Goal: Communication & Community: Answer question/provide support

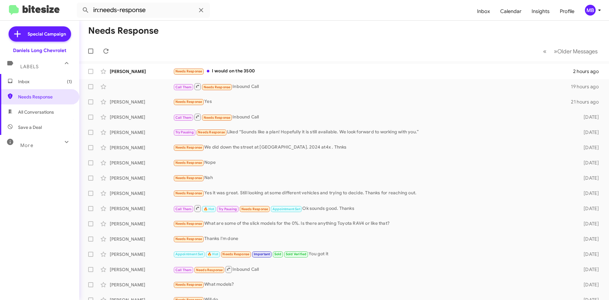
click at [31, 82] on span "Inbox (1)" at bounding box center [45, 81] width 54 height 6
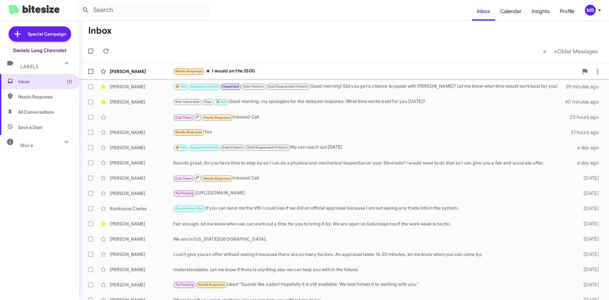
click at [256, 76] on div "Jason Hulm Needs Response I would on the 3500 2 hours ago" at bounding box center [344, 71] width 520 height 13
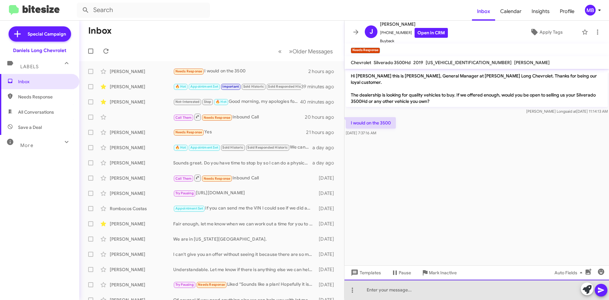
click at [504, 288] on div at bounding box center [477, 290] width 265 height 20
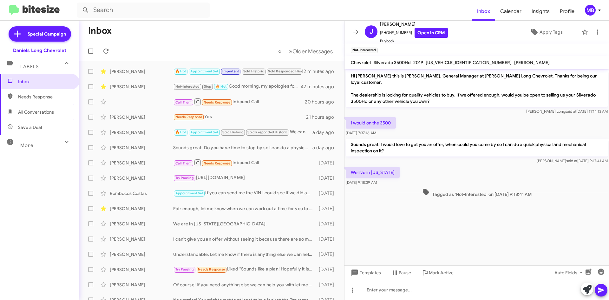
click at [22, 98] on span "Needs Response" at bounding box center [45, 97] width 54 height 6
type input "in:needs-response"
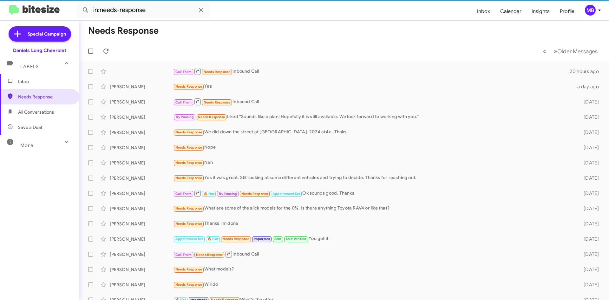
click at [22, 84] on span "Inbox" at bounding box center [45, 81] width 54 height 6
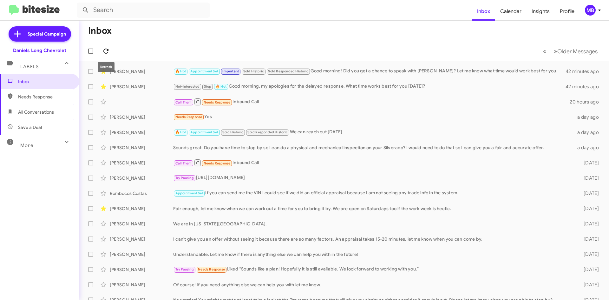
click at [103, 51] on icon at bounding box center [106, 51] width 8 height 8
click at [42, 118] on span "All Conversations" at bounding box center [39, 111] width 79 height 15
type input "in:all-conversations"
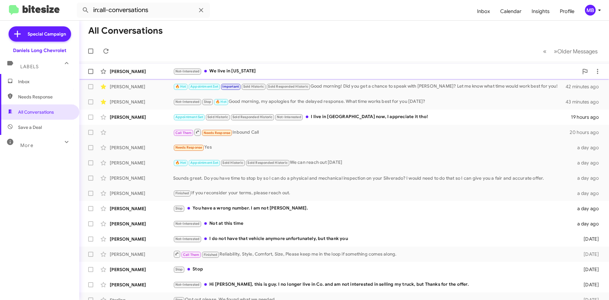
click at [364, 74] on div "Not-Interested We live in south dakota" at bounding box center [376, 71] width 406 height 7
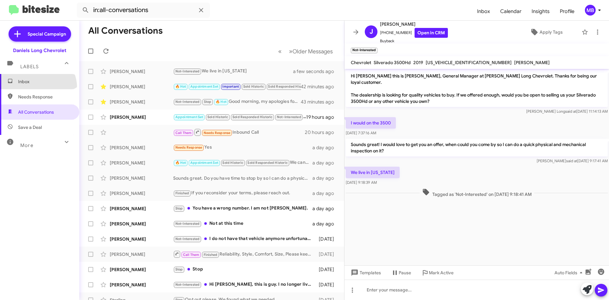
click at [36, 88] on span "Inbox" at bounding box center [39, 81] width 79 height 15
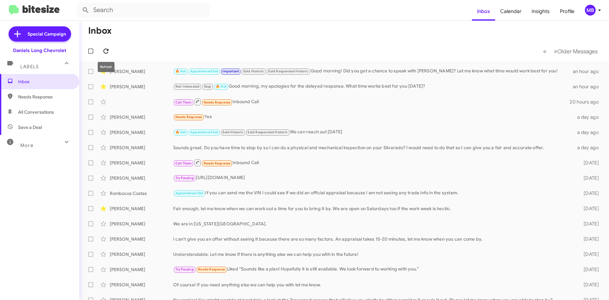
click at [103, 48] on icon at bounding box center [106, 51] width 8 height 8
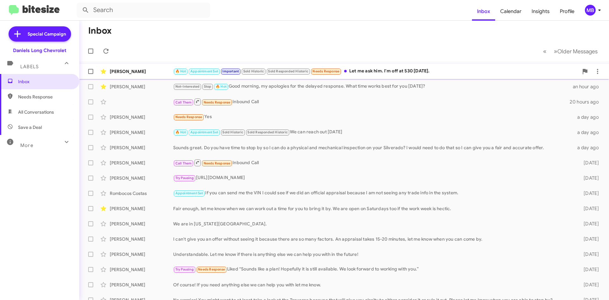
click at [413, 71] on div "🔥 Hot Appointment Set Important Sold Historic Sold Responded Historic Needs Res…" at bounding box center [376, 71] width 406 height 7
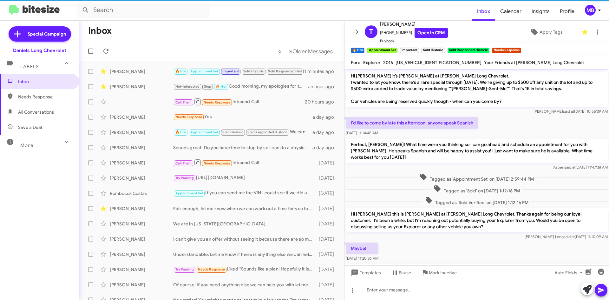
scroll to position [294, 0]
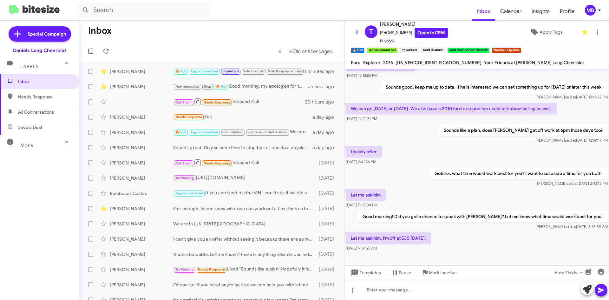
click at [411, 285] on div at bounding box center [477, 290] width 265 height 20
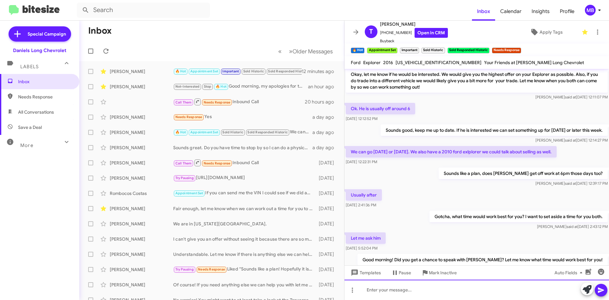
scroll to position [682, 0]
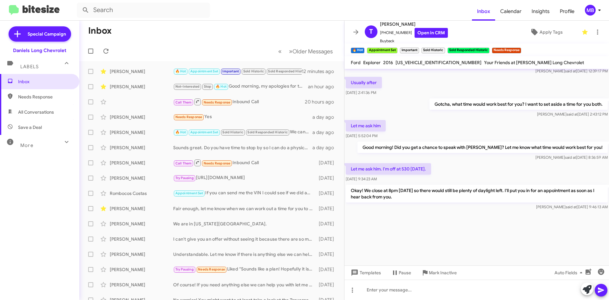
click at [29, 100] on span "Needs Response" at bounding box center [39, 96] width 79 height 15
type input "in:needs-response"
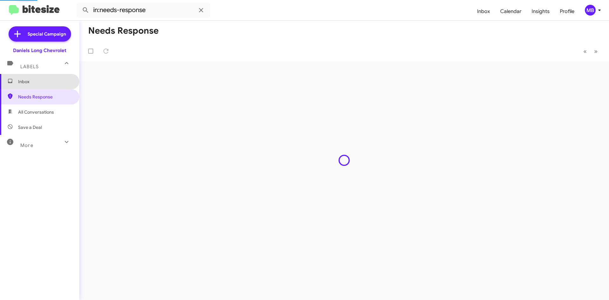
click at [52, 81] on span "Inbox" at bounding box center [45, 81] width 54 height 6
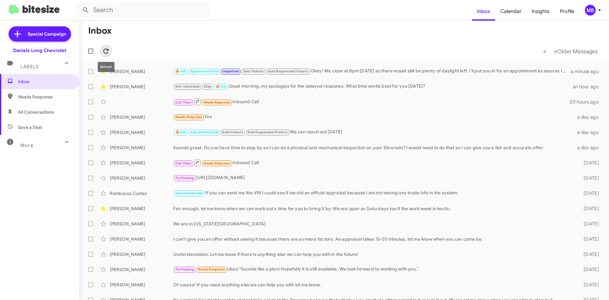
click at [109, 48] on icon at bounding box center [106, 51] width 8 height 8
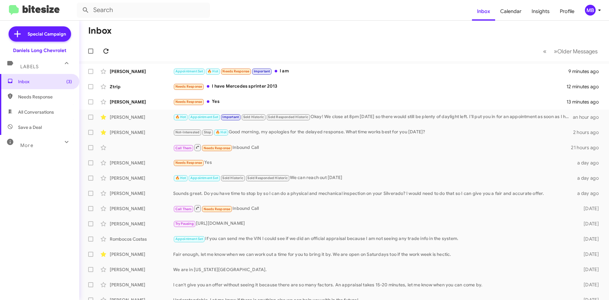
click at [111, 55] on button at bounding box center [106, 51] width 13 height 13
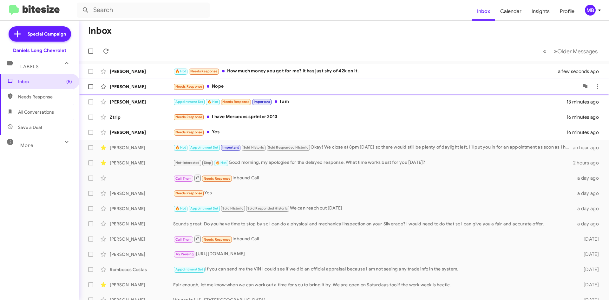
click at [271, 90] on div "Joshua Day Needs Response Nope 3 minutes ago" at bounding box center [344, 86] width 520 height 13
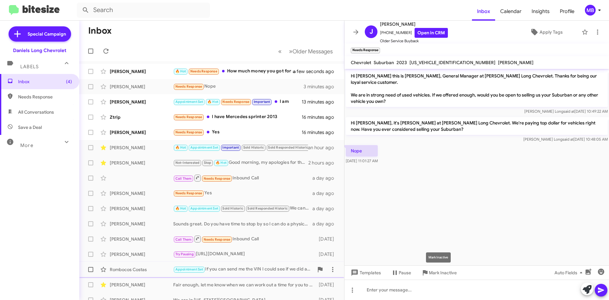
click at [423, 272] on icon at bounding box center [425, 272] width 5 height 5
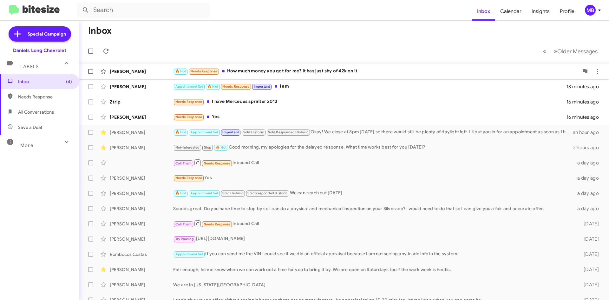
click at [339, 71] on div "🔥 Hot Needs Response How much money you got for me? It has just shy of 42k on i…" at bounding box center [376, 71] width 406 height 7
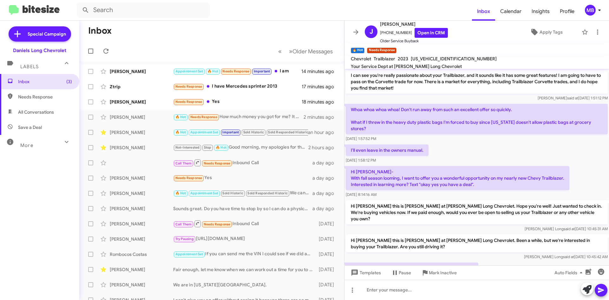
scroll to position [238, 0]
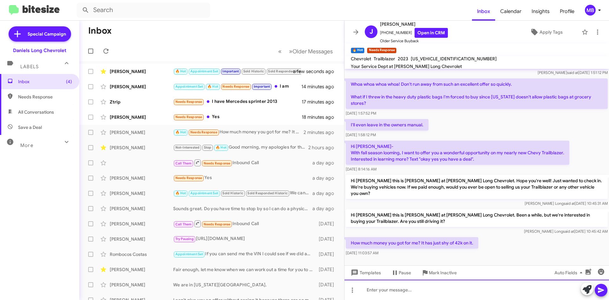
click at [404, 294] on div at bounding box center [477, 290] width 265 height 20
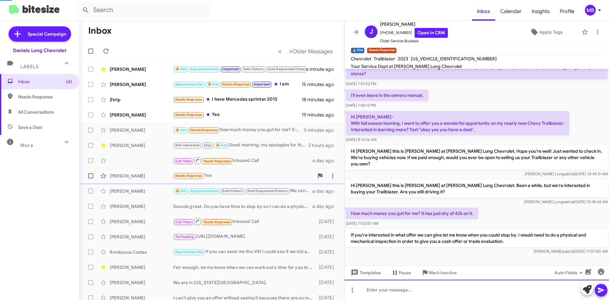
scroll to position [0, 0]
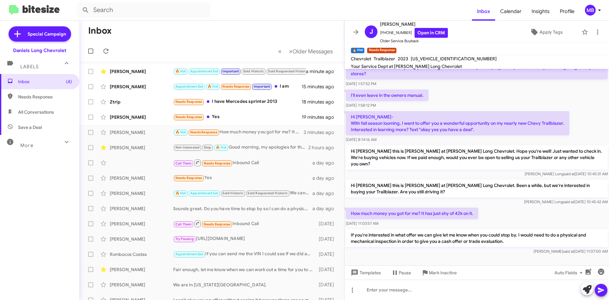
click at [58, 100] on span "Needs Response" at bounding box center [39, 96] width 79 height 15
type input "in:needs-response"
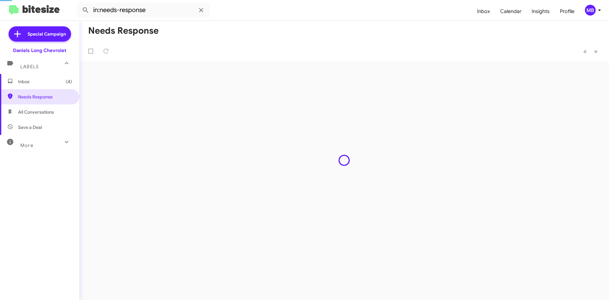
click at [57, 86] on span "Inbox (4)" at bounding box center [39, 81] width 79 height 15
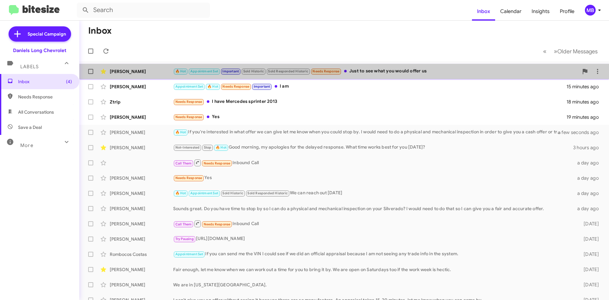
click at [402, 67] on div "Teodoro Lopez Torres 🔥 Hot Appointment Set Important Sold Historic Sold Respond…" at bounding box center [344, 71] width 520 height 13
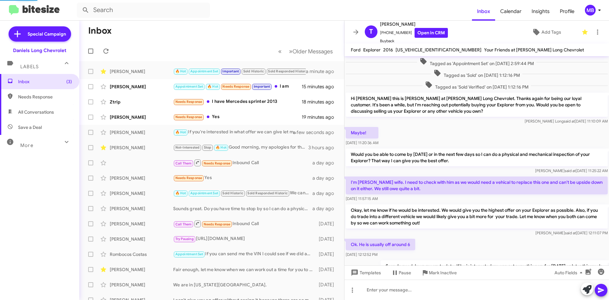
scroll to position [269, 0]
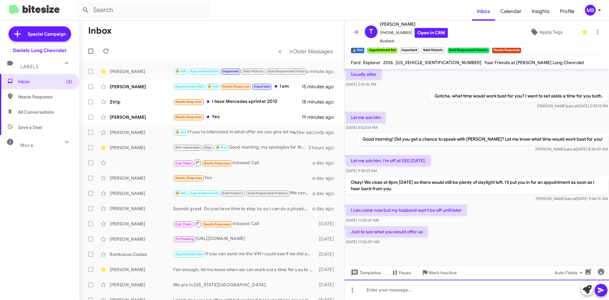
click at [413, 296] on div at bounding box center [477, 290] width 265 height 20
click at [411, 287] on div "No worries," at bounding box center [477, 290] width 265 height 20
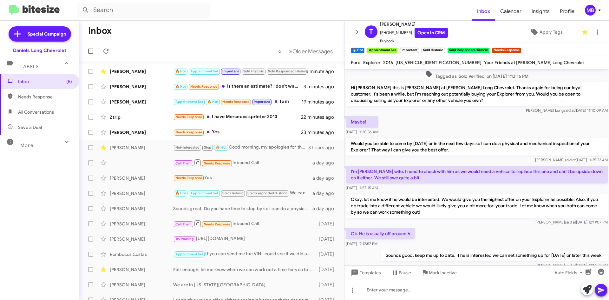
scroll to position [301, 0]
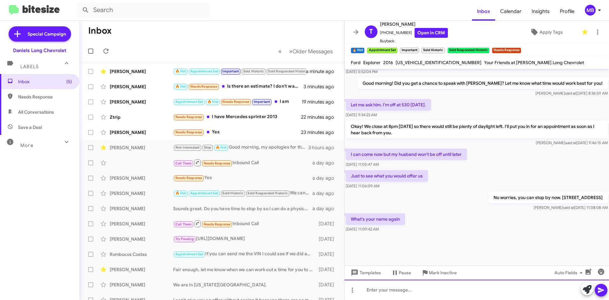
click at [460, 282] on div at bounding box center [477, 290] width 265 height 20
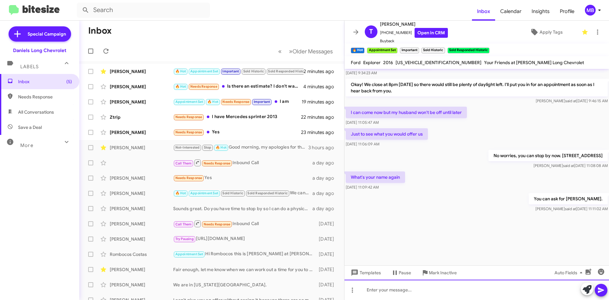
scroll to position [811, 0]
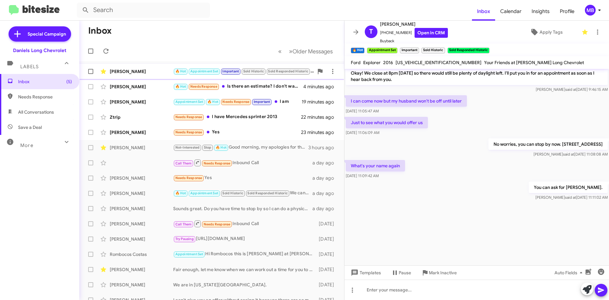
click at [164, 74] on div "[PERSON_NAME]" at bounding box center [141, 71] width 63 height 6
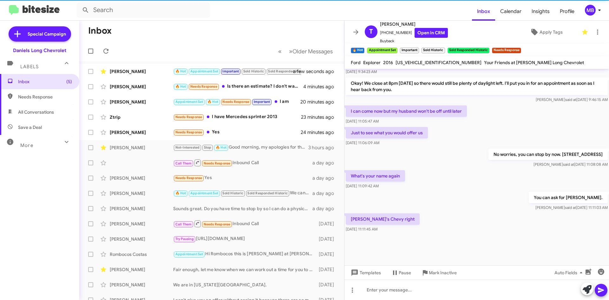
scroll to position [299, 0]
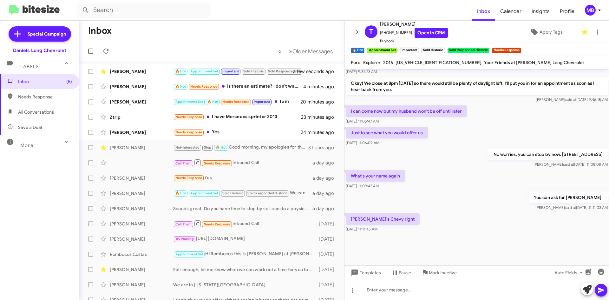
click at [361, 289] on div at bounding box center [477, 290] width 265 height 20
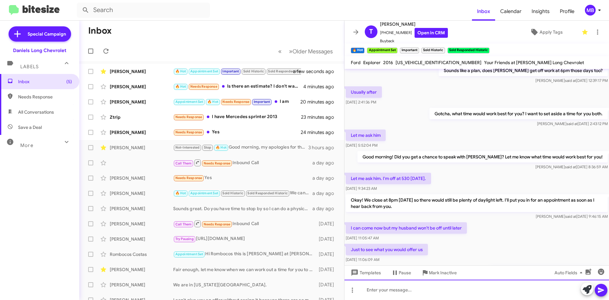
scroll to position [825, 0]
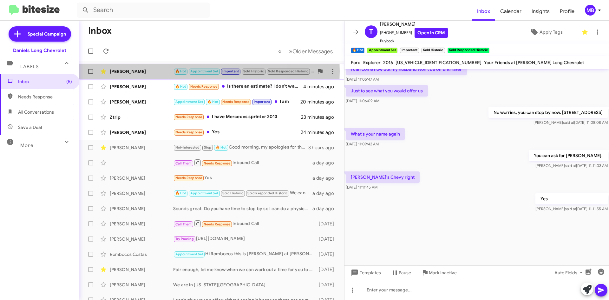
click at [152, 71] on div "[PERSON_NAME]" at bounding box center [141, 71] width 63 height 6
click at [135, 76] on div "Teodoro Lopez Torres 🔥 Hot Appointment Set Important Sold Historic Sold Respond…" at bounding box center [211, 71] width 255 height 13
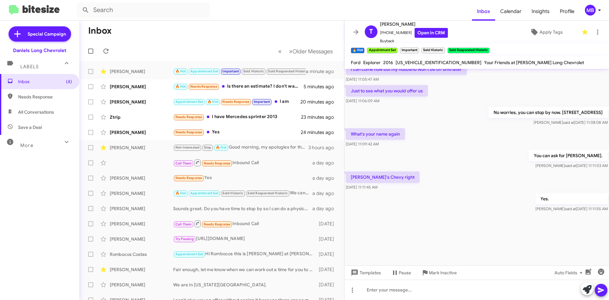
click at [50, 96] on span "Needs Response" at bounding box center [45, 97] width 54 height 6
type input "in:needs-response"
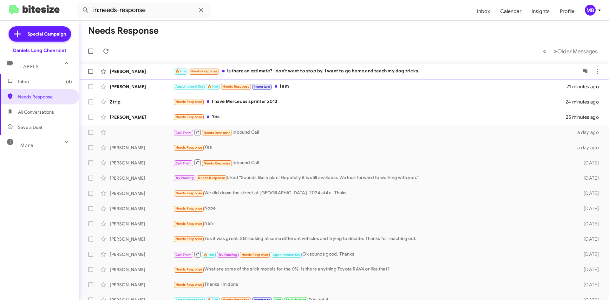
click at [324, 72] on div "🔥 Hot Needs Response Is there an estimate? I don't want to stop by. I want to g…" at bounding box center [376, 71] width 406 height 7
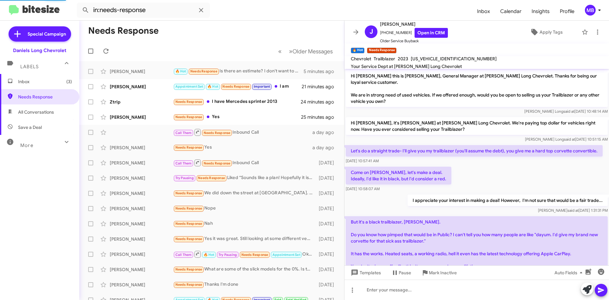
scroll to position [291, 0]
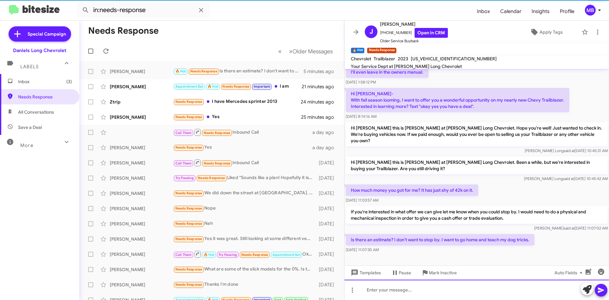
click at [459, 285] on div at bounding box center [477, 290] width 265 height 20
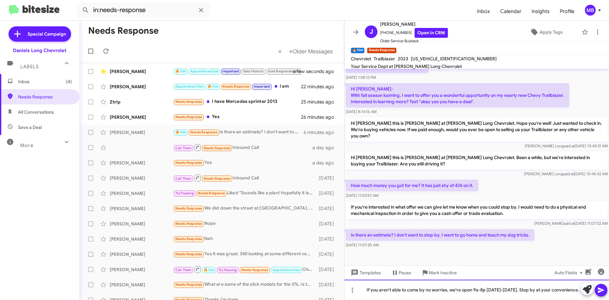
scroll to position [297, 0]
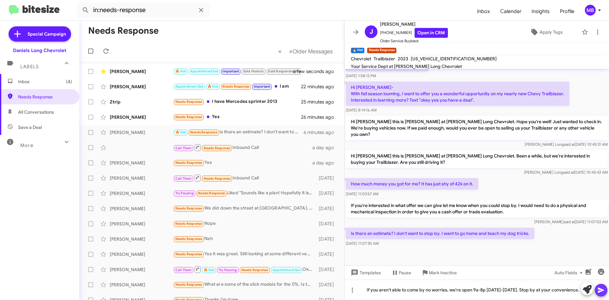
click at [604, 291] on icon at bounding box center [602, 290] width 8 height 8
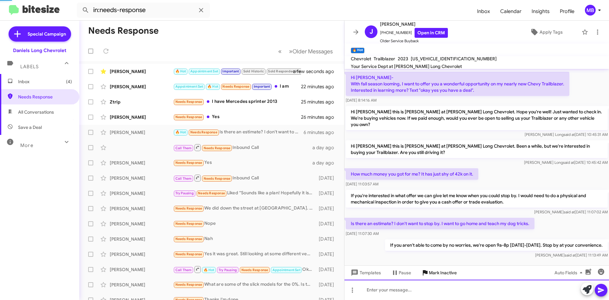
scroll to position [314, 0]
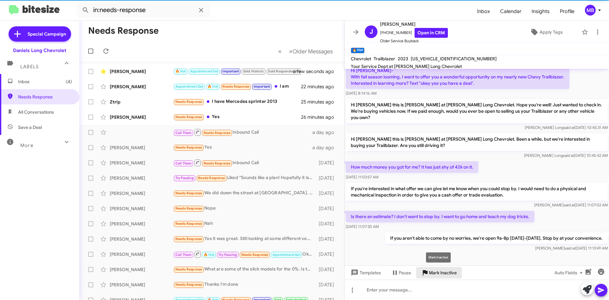
click at [445, 272] on span "Mark Inactive" at bounding box center [443, 272] width 28 height 11
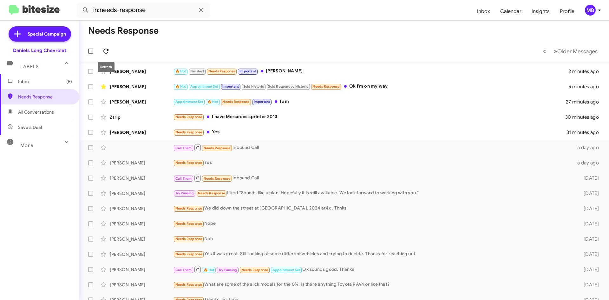
click at [103, 48] on icon at bounding box center [106, 51] width 8 height 8
click at [292, 71] on div "🔥 Hot Finished Needs Response Important Mike." at bounding box center [376, 71] width 406 height 7
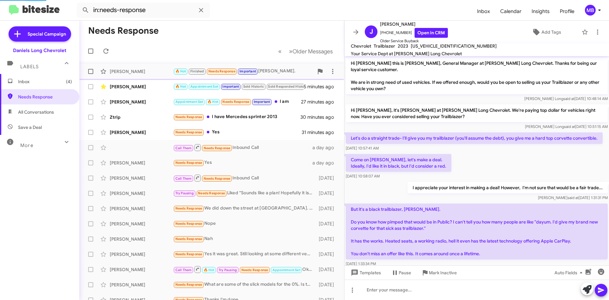
scroll to position [374, 0]
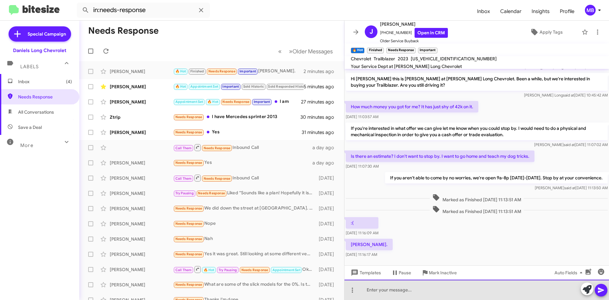
click at [393, 293] on div at bounding box center [477, 290] width 265 height 20
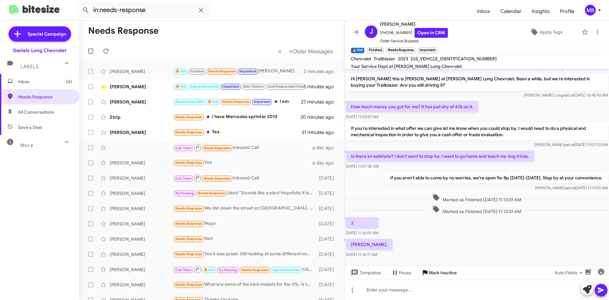
click at [440, 269] on span "Mark Inactive" at bounding box center [443, 272] width 28 height 11
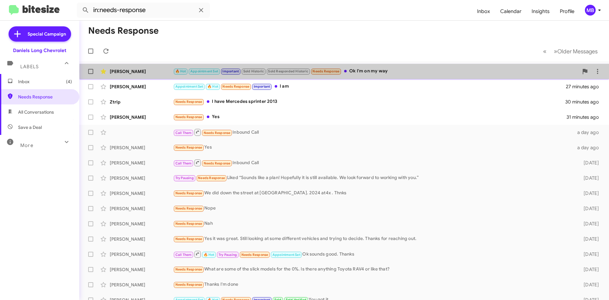
click at [374, 72] on div "🔥 Hot Appointment Set Important Sold Historic Sold Responded Historic Needs Res…" at bounding box center [376, 71] width 406 height 7
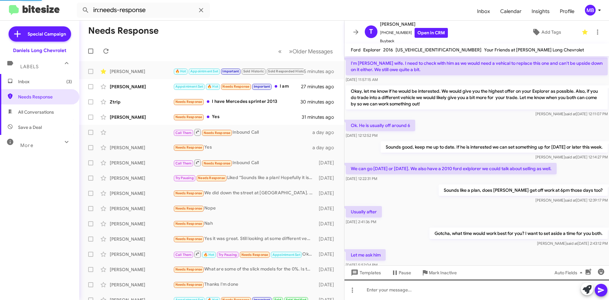
scroll to position [280, 0]
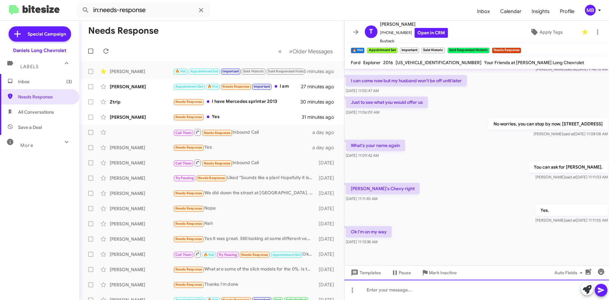
click at [431, 284] on div at bounding box center [477, 290] width 265 height 20
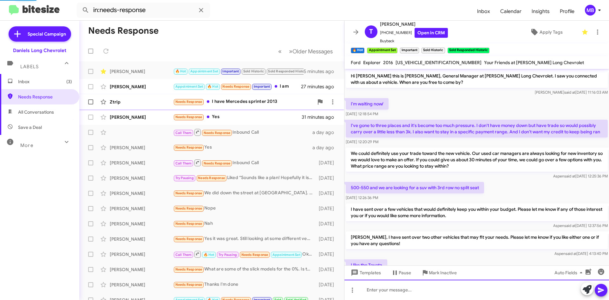
scroll to position [32, 0]
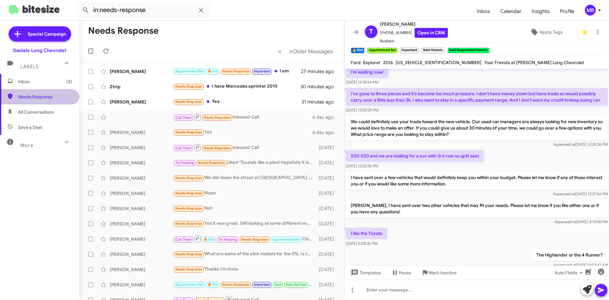
click at [39, 100] on span "Needs Response" at bounding box center [45, 97] width 54 height 6
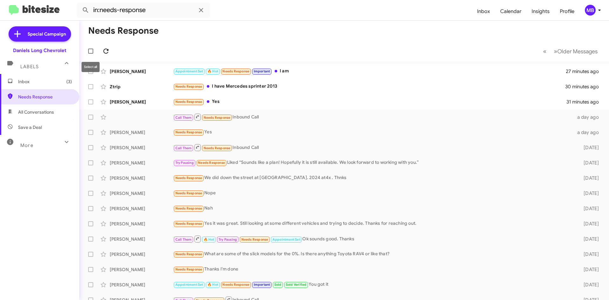
click at [103, 54] on icon at bounding box center [106, 51] width 8 height 8
click at [28, 76] on span "Inbox (3)" at bounding box center [39, 81] width 79 height 15
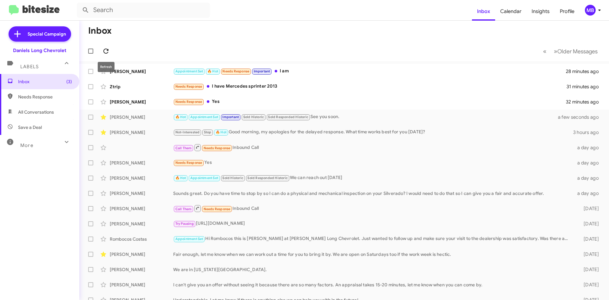
click at [105, 50] on icon at bounding box center [106, 51] width 8 height 8
click at [39, 110] on span "All Conversations" at bounding box center [36, 112] width 36 height 6
type input "in:all-conversations"
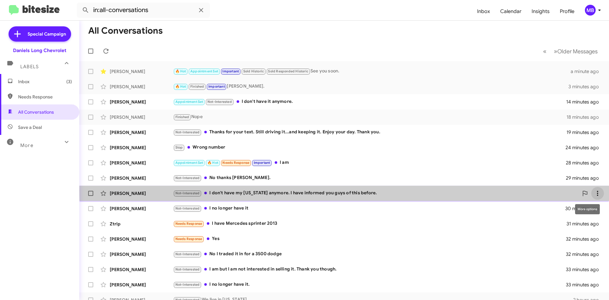
click at [594, 190] on icon at bounding box center [598, 193] width 8 height 8
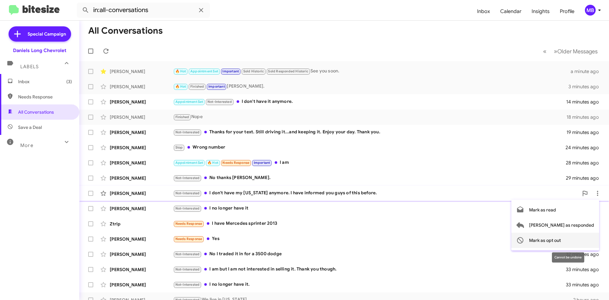
click at [561, 241] on span "Mark as opt out" at bounding box center [545, 240] width 32 height 15
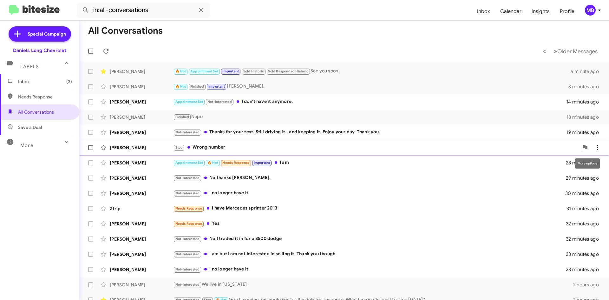
click at [594, 148] on icon at bounding box center [598, 148] width 8 height 8
click at [30, 78] on div at bounding box center [304, 150] width 609 height 300
click at [38, 84] on span "Inbox (3)" at bounding box center [45, 81] width 54 height 6
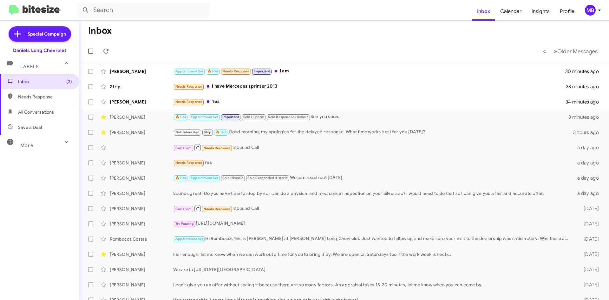
click at [52, 100] on span "Needs Response" at bounding box center [39, 96] width 79 height 15
type input "in:needs-response"
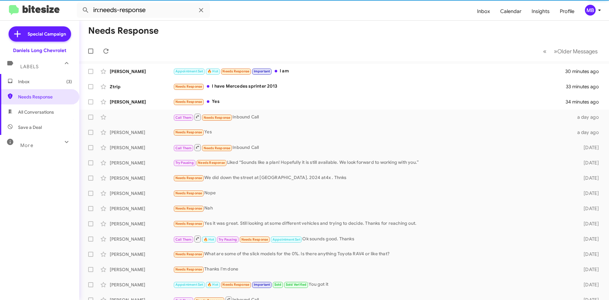
click at [50, 84] on span "Inbox (3)" at bounding box center [45, 81] width 54 height 6
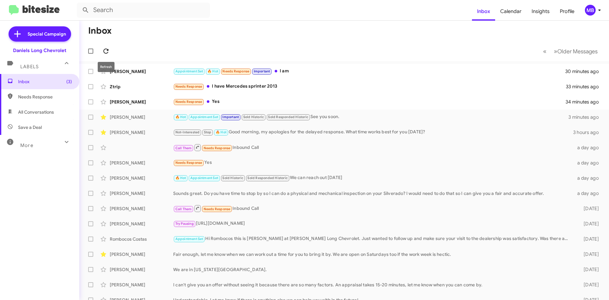
click at [102, 49] on icon at bounding box center [106, 51] width 8 height 8
click at [106, 48] on icon at bounding box center [106, 51] width 8 height 8
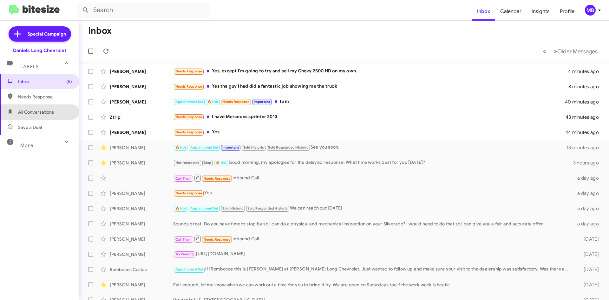
click at [43, 110] on span "All Conversations" at bounding box center [36, 112] width 36 height 6
type input "in:all-conversations"
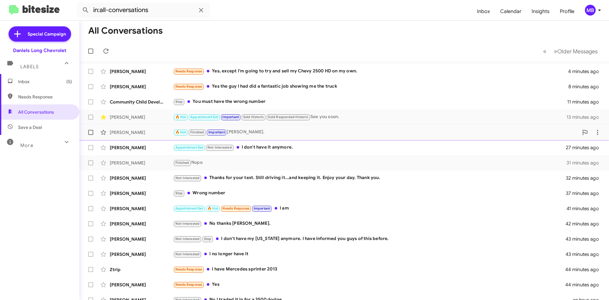
click at [250, 130] on div "🔥 Hot Finished Important Mike." at bounding box center [376, 132] width 406 height 7
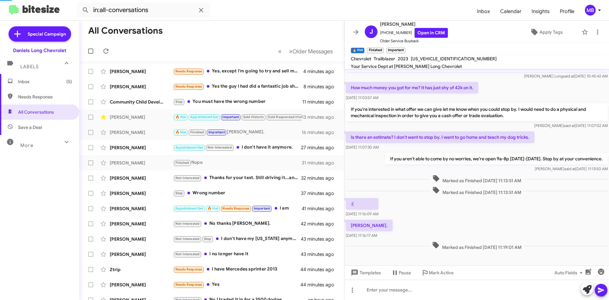
scroll to position [400, 0]
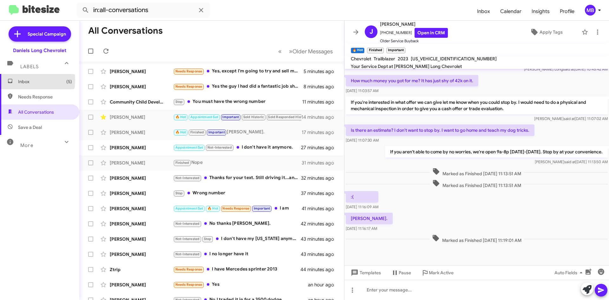
click at [21, 81] on span "Inbox (5)" at bounding box center [45, 81] width 54 height 6
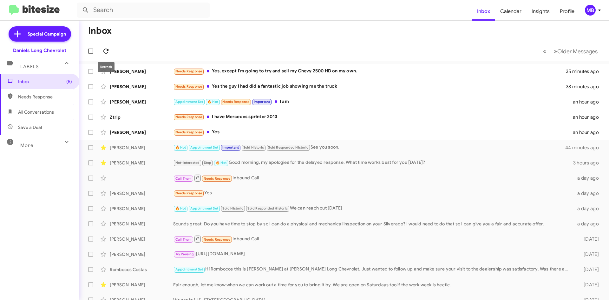
click at [107, 50] on icon at bounding box center [106, 51] width 8 height 8
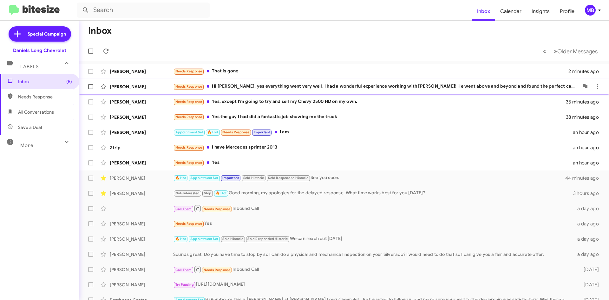
click at [497, 89] on div "Needs Response Hi Mike, yes everything went very well. I had a wonderful experi…" at bounding box center [376, 86] width 406 height 7
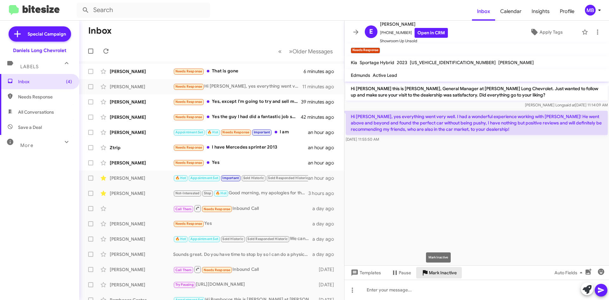
click at [439, 269] on span "Mark Inactive" at bounding box center [443, 272] width 28 height 11
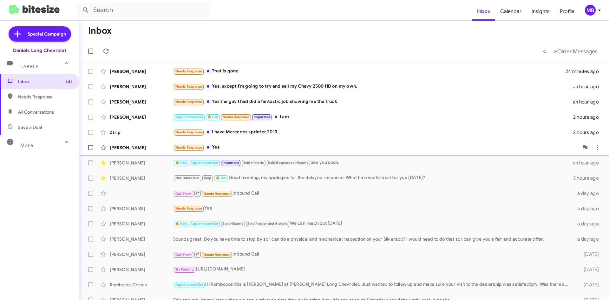
click at [247, 149] on div "Needs Response Yes" at bounding box center [376, 147] width 406 height 7
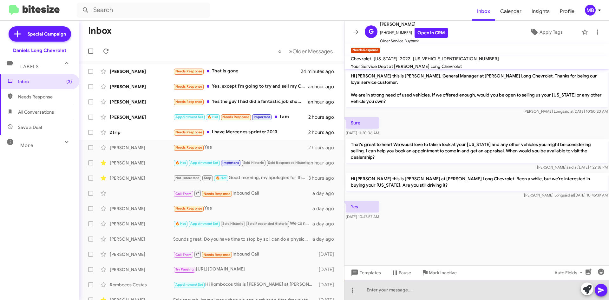
click at [468, 298] on div at bounding box center [477, 290] width 265 height 20
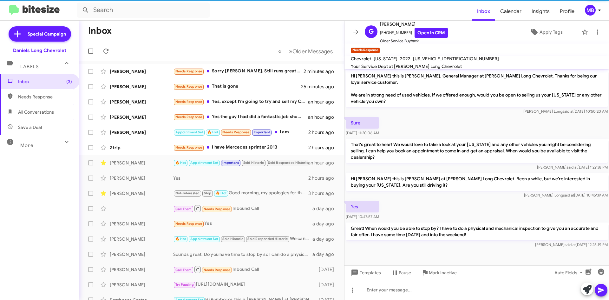
click at [41, 100] on span "Needs Response" at bounding box center [45, 97] width 54 height 6
type input "in:needs-response"
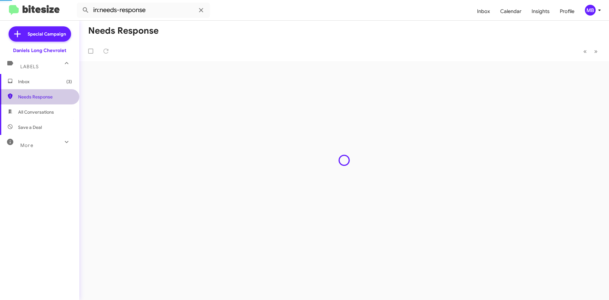
click at [43, 82] on span "Inbox (3)" at bounding box center [45, 81] width 54 height 6
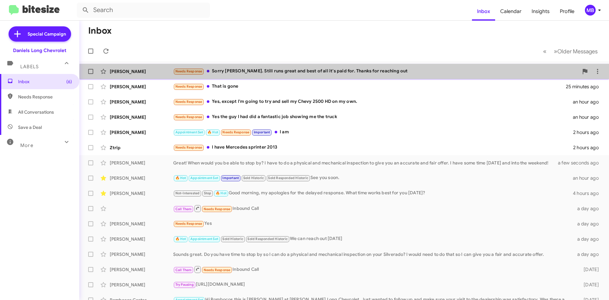
click at [398, 72] on div "Needs Response Sorry Mike. Still runs great and best of all it's paid for. Than…" at bounding box center [376, 71] width 406 height 7
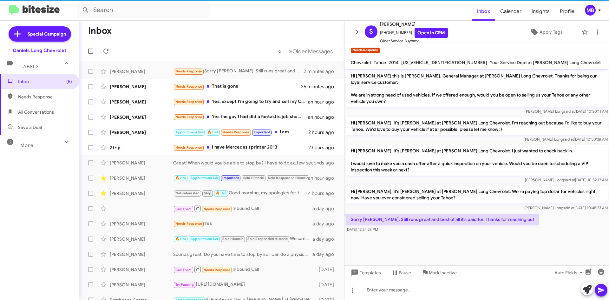
click at [413, 288] on div at bounding box center [477, 290] width 265 height 20
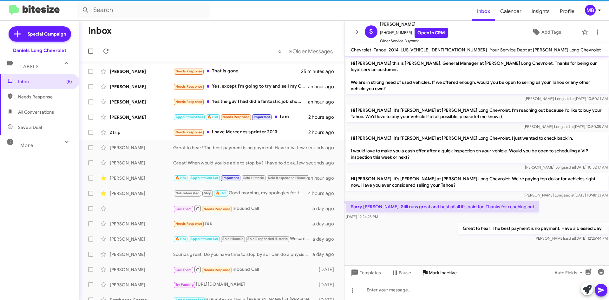
click at [425, 270] on icon at bounding box center [425, 272] width 5 height 5
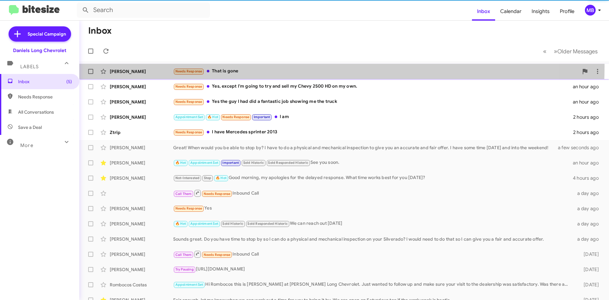
click at [259, 66] on div "Shaun Brown Needs Response That is gone 25 minutes ago" at bounding box center [344, 71] width 520 height 13
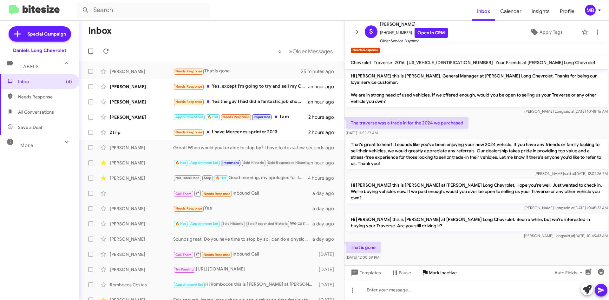
click at [442, 275] on span "Mark Inactive" at bounding box center [443, 272] width 28 height 11
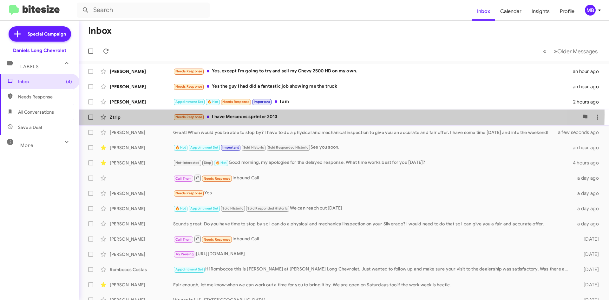
click at [304, 115] on div "Needs Response I have Mercedes sprinter 2013" at bounding box center [376, 116] width 406 height 7
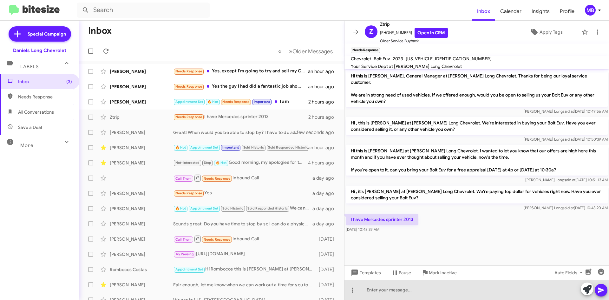
click at [424, 291] on div at bounding box center [477, 290] width 265 height 20
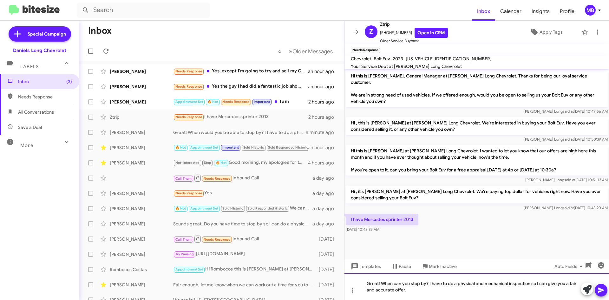
click at [426, 282] on div "Great! When can you stop by? I have to do a physical and mechanical inspection …" at bounding box center [477, 286] width 265 height 27
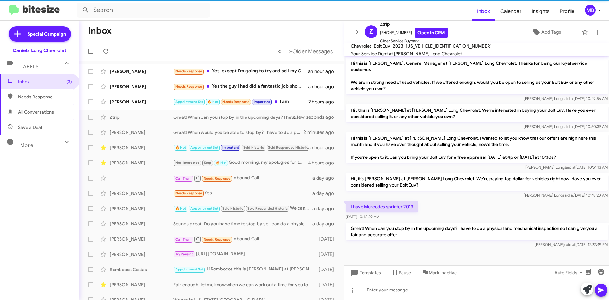
click at [56, 92] on span "Needs Response" at bounding box center [39, 96] width 79 height 15
type input "in:needs-response"
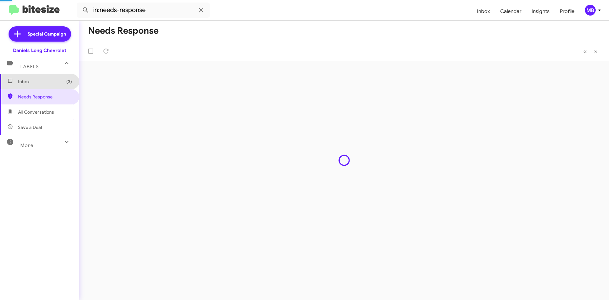
click at [59, 81] on span "Inbox (3)" at bounding box center [45, 81] width 54 height 6
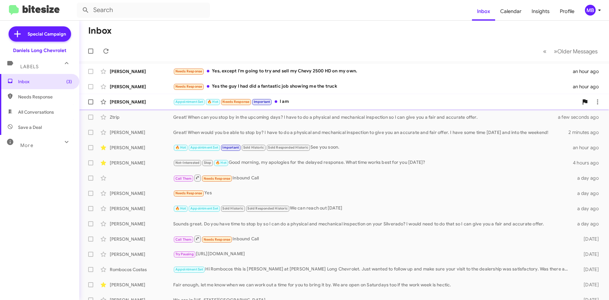
click at [317, 103] on div "Appointment Set 🔥 Hot Needs Response Important I am" at bounding box center [376, 101] width 406 height 7
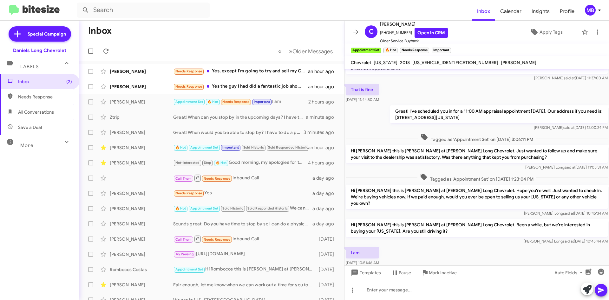
scroll to position [161, 0]
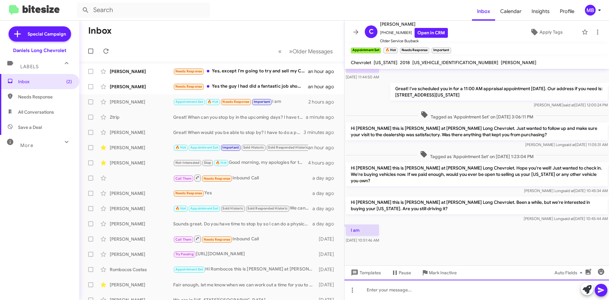
click at [410, 296] on div at bounding box center [477, 290] width 265 height 20
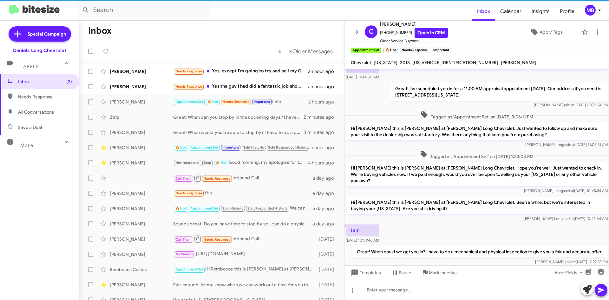
scroll to position [0, 0]
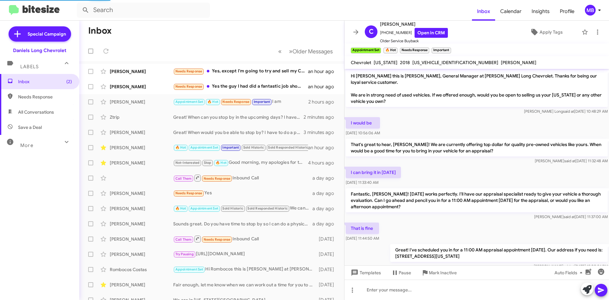
click at [44, 91] on span "Needs Response" at bounding box center [39, 96] width 79 height 15
type input "in:needs-response"
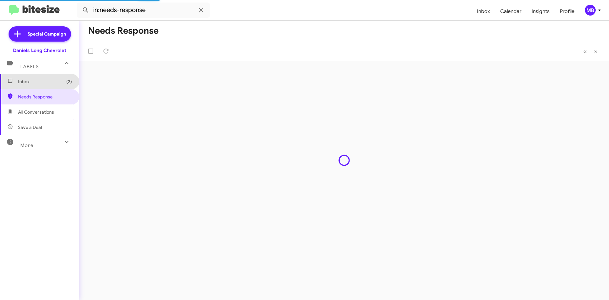
click at [44, 84] on span "Inbox (2)" at bounding box center [45, 81] width 54 height 6
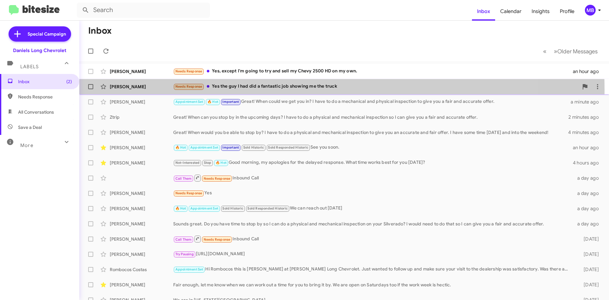
click at [289, 89] on div "Needs Response Yes the guy I had did a fantastic job showing me the truck" at bounding box center [376, 86] width 406 height 7
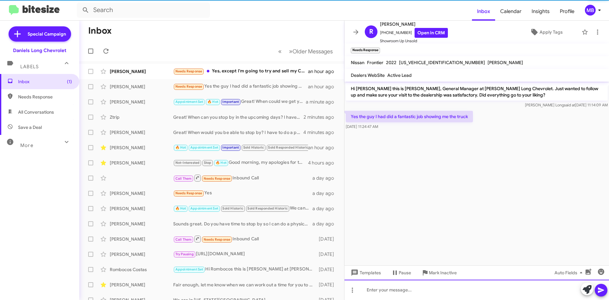
click at [386, 287] on div at bounding box center [477, 290] width 265 height 20
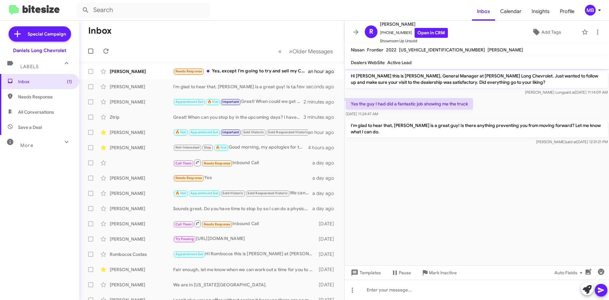
click at [44, 96] on span "Needs Response" at bounding box center [45, 97] width 54 height 6
type input "in:needs-response"
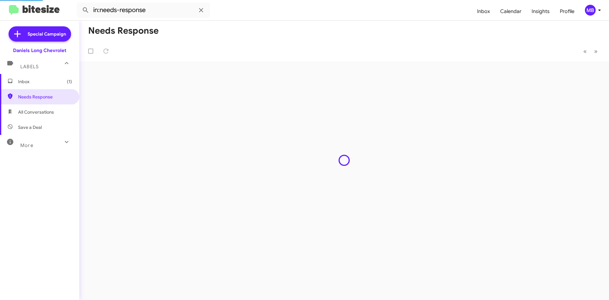
click at [46, 84] on span "Inbox (1)" at bounding box center [45, 81] width 54 height 6
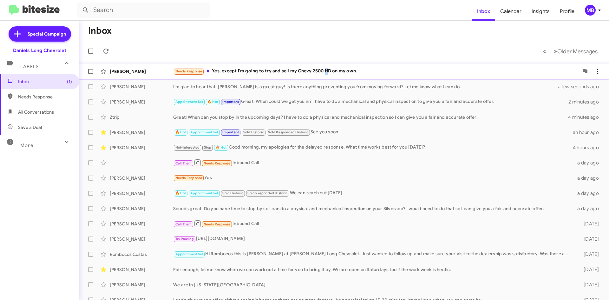
click at [325, 71] on div "Needs Response Yes, except I'm going to try and sell my Chevy 2500 HD on my own." at bounding box center [376, 71] width 406 height 7
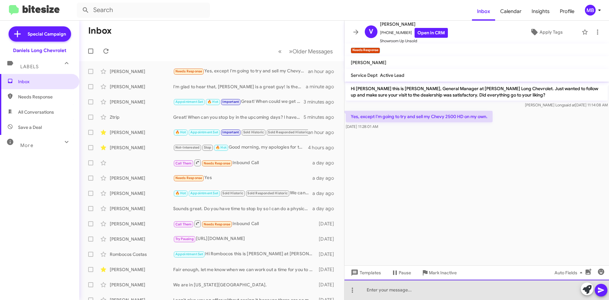
click at [401, 287] on div at bounding box center [477, 290] width 265 height 20
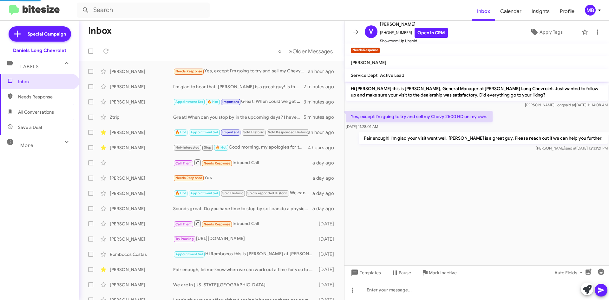
click at [28, 97] on span "Needs Response" at bounding box center [45, 97] width 54 height 6
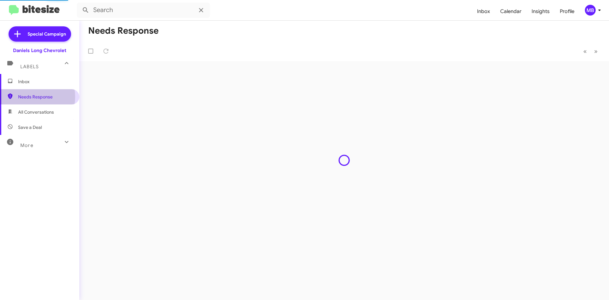
type input "in:needs-response"
click at [31, 89] on span "Needs Response" at bounding box center [39, 96] width 79 height 15
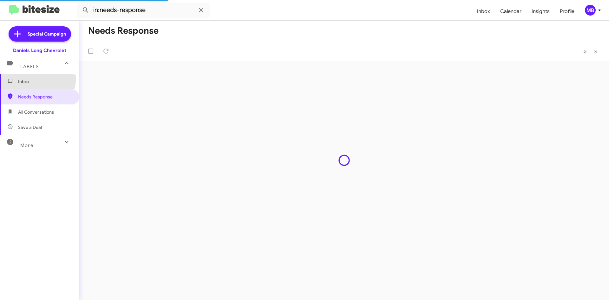
click at [13, 75] on span "Inbox" at bounding box center [39, 81] width 79 height 15
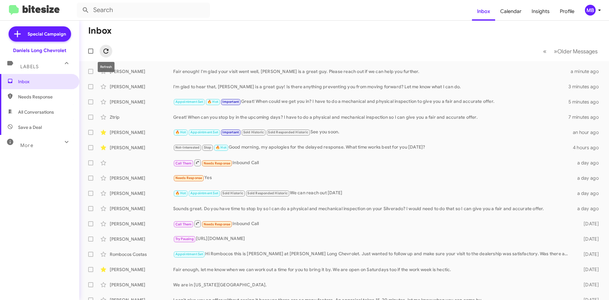
click at [101, 51] on span at bounding box center [106, 51] width 13 height 8
click at [142, 12] on input "text" at bounding box center [143, 10] width 133 height 15
type input "michael buckley"
click at [79, 4] on button at bounding box center [85, 10] width 13 height 13
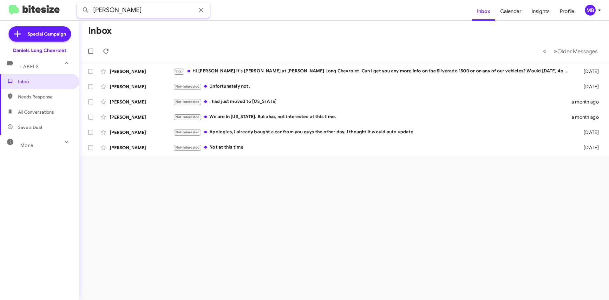
drag, startPoint x: 159, startPoint y: 10, endPoint x: 62, endPoint y: 11, distance: 97.4
click at [62, 11] on mat-toolbar "michael buckley Inbox Calendar Insights Profile MB" at bounding box center [304, 10] width 609 height 20
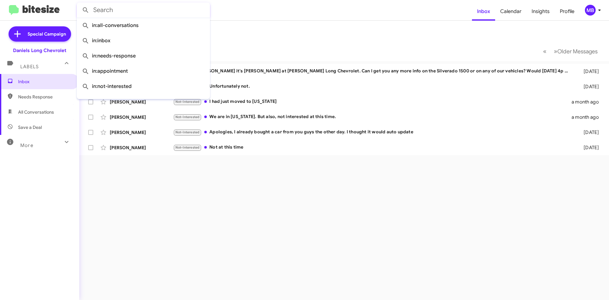
drag, startPoint x: 282, startPoint y: 22, endPoint x: 278, endPoint y: 30, distance: 8.7
click at [282, 22] on mat-toolbar-row "Inbox" at bounding box center [344, 31] width 530 height 20
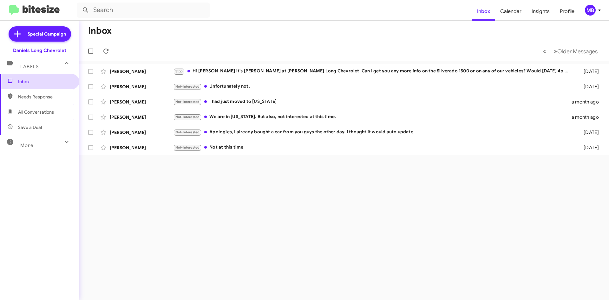
click at [56, 76] on span "Inbox" at bounding box center [39, 81] width 79 height 15
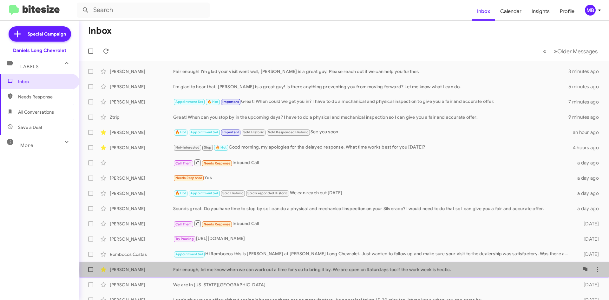
click at [379, 270] on div "Fair enough, let me know when we can work out a time for you to bring it by. We…" at bounding box center [376, 269] width 406 height 6
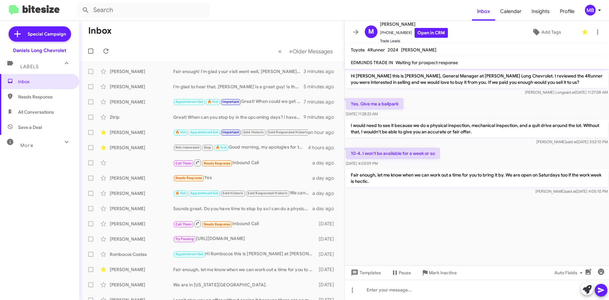
click at [54, 100] on span "Needs Response" at bounding box center [39, 96] width 79 height 15
type input "in:needs-response"
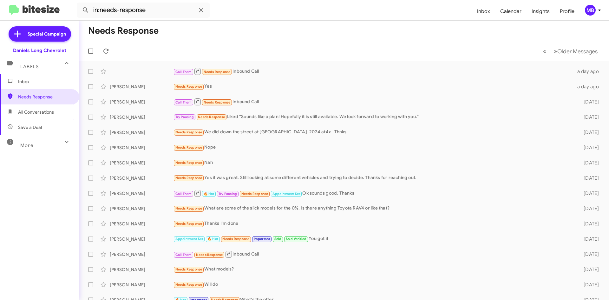
click at [52, 82] on span "Inbox" at bounding box center [45, 81] width 54 height 6
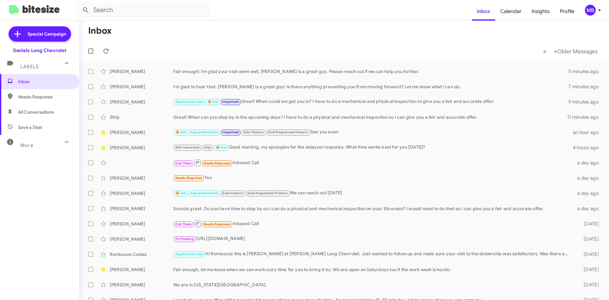
drag, startPoint x: 112, startPoint y: 52, endPoint x: 105, endPoint y: 51, distance: 7.6
click at [112, 52] on mat-toolbar-row "« Previous » Next Older Messages" at bounding box center [344, 51] width 530 height 20
click at [103, 51] on icon at bounding box center [106, 51] width 8 height 8
click at [105, 50] on icon at bounding box center [106, 51] width 8 height 8
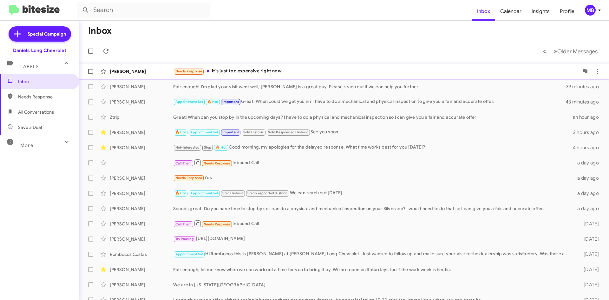
click at [291, 77] on div "[PERSON_NAME] Needs Response It's just too expensive right now 21 minutes ago" at bounding box center [344, 71] width 520 height 13
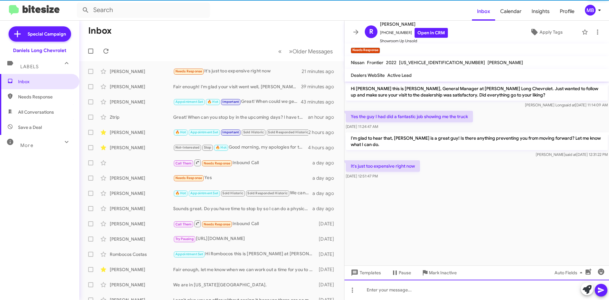
click at [435, 288] on div at bounding box center [477, 290] width 265 height 20
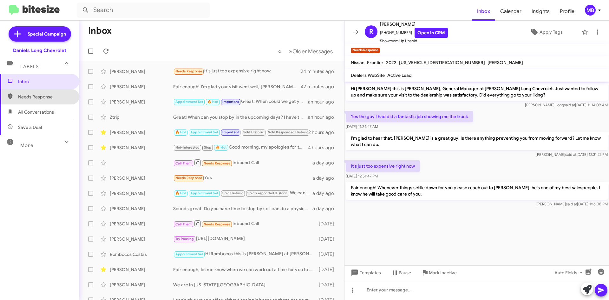
click at [42, 92] on span "Needs Response" at bounding box center [39, 96] width 79 height 15
type input "in:needs-response"
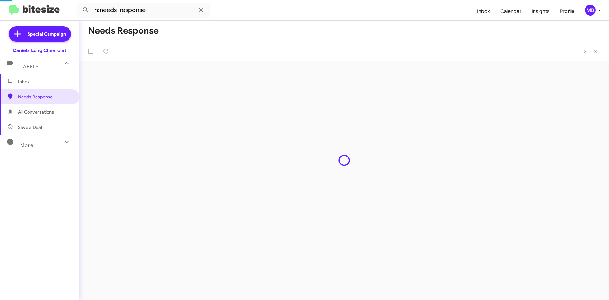
click at [47, 84] on span "Inbox" at bounding box center [45, 81] width 54 height 6
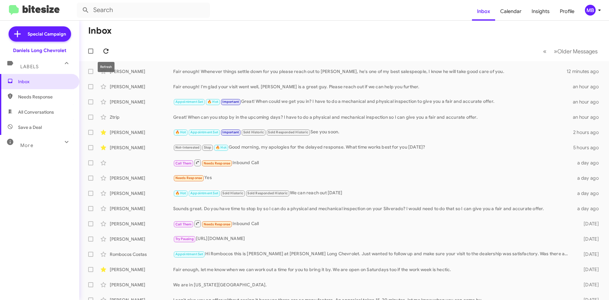
click at [108, 53] on icon at bounding box center [106, 51] width 8 height 8
